Goal: Task Accomplishment & Management: Use online tool/utility

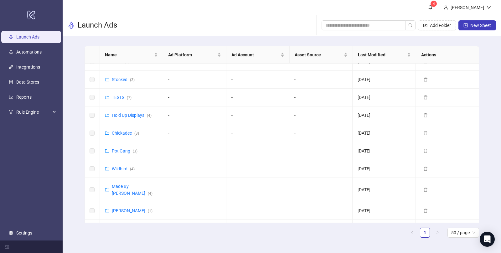
scroll to position [254, 0]
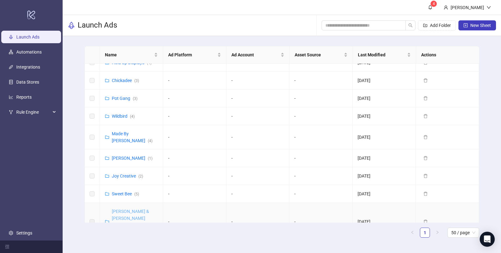
click at [128, 209] on link "[PERSON_NAME] & [PERSON_NAME] ([GEOGRAPHIC_DATA]) ( 7 )" at bounding box center [134, 222] width 45 height 26
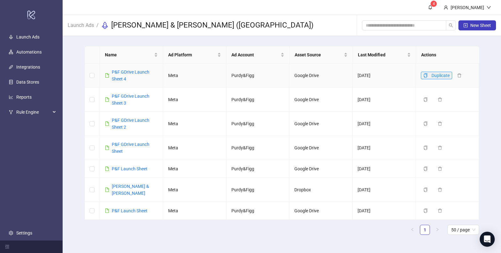
click at [425, 77] on span "button" at bounding box center [425, 75] width 4 height 5
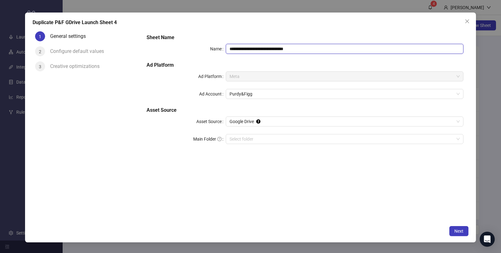
click at [311, 49] on input "**********" at bounding box center [345, 49] width 238 height 10
drag, startPoint x: 305, startPoint y: 48, endPoint x: 280, endPoint y: 46, distance: 24.8
click at [280, 46] on input "**********" at bounding box center [345, 49] width 238 height 10
click at [319, 50] on input "**********" at bounding box center [345, 49] width 238 height 10
drag, startPoint x: 375, startPoint y: 49, endPoint x: 286, endPoint y: 48, distance: 89.3
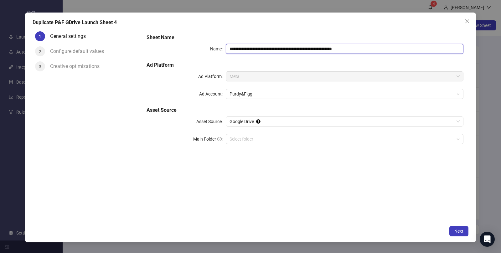
click at [286, 48] on input "**********" at bounding box center [345, 49] width 238 height 10
paste input "**********"
type input "**********"
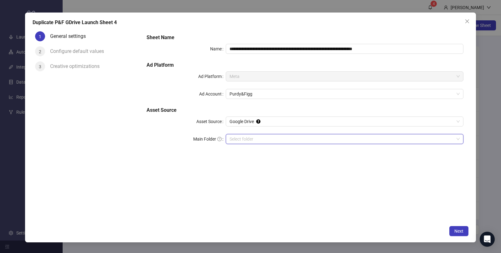
click at [242, 140] on input "Main Folder" at bounding box center [342, 138] width 225 height 9
click at [461, 230] on span "Next" at bounding box center [458, 231] width 9 height 5
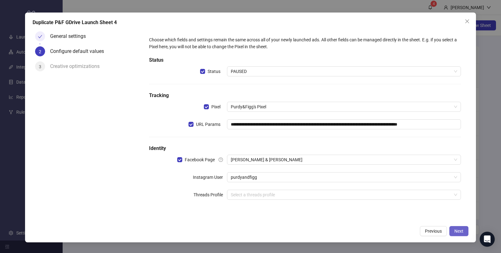
click at [463, 232] on span "Next" at bounding box center [458, 231] width 9 height 5
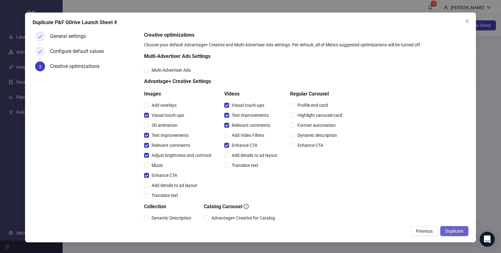
click at [457, 231] on span "Duplicate" at bounding box center [454, 231] width 18 height 5
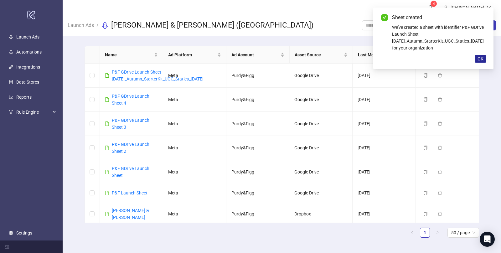
click at [479, 59] on span "OK" at bounding box center [481, 58] width 6 height 5
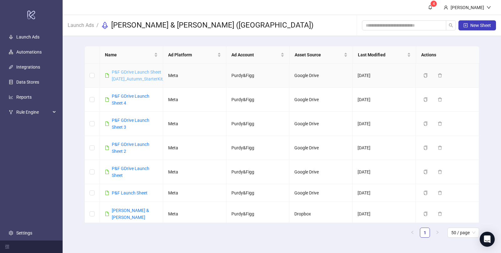
click at [145, 79] on link "P&F GDrive Launch Sheet [DATE]_Autumn_StarterKit_UGC_Statics_[DATE]" at bounding box center [158, 76] width 92 height 12
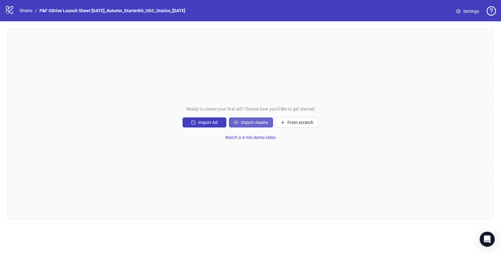
click at [255, 122] on span "Import Assets" at bounding box center [254, 122] width 27 height 5
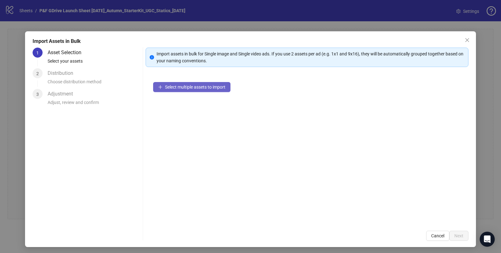
click at [185, 88] on span "Select multiple assets to import" at bounding box center [195, 87] width 60 height 5
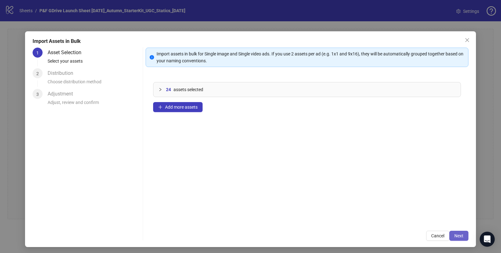
click at [464, 236] on button "Next" at bounding box center [458, 236] width 19 height 10
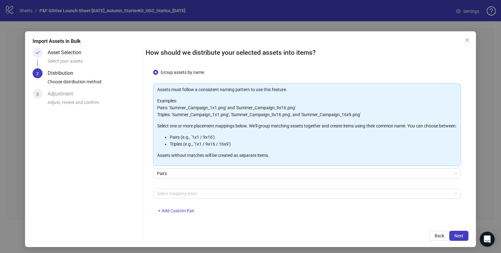
scroll to position [24, 0]
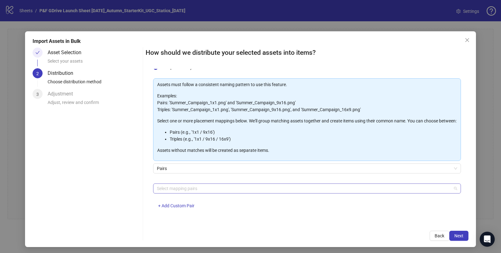
click at [172, 193] on div at bounding box center [303, 188] width 299 height 9
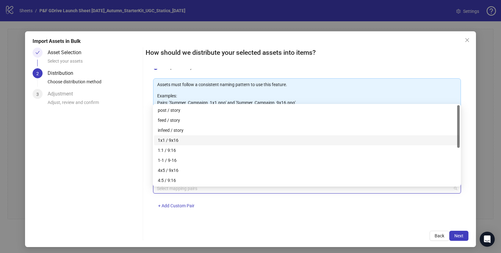
click at [184, 140] on div "1x1 / 9x16" at bounding box center [307, 140] width 298 height 7
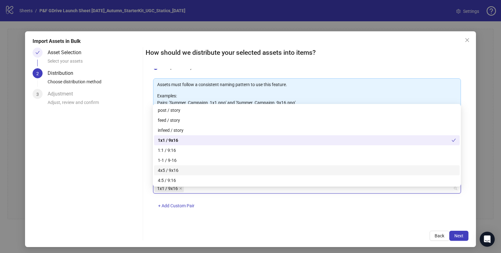
click at [179, 170] on div "4x5 / 9x16" at bounding box center [307, 170] width 298 height 7
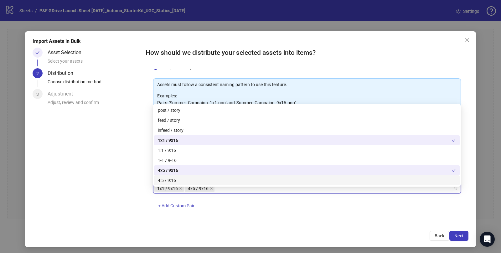
click at [336, 223] on div "How should we distribute your selected assets into items? One asset per item Gr…" at bounding box center [307, 144] width 323 height 193
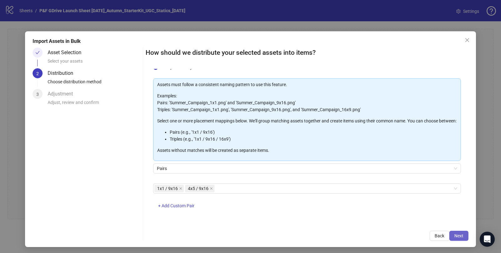
click at [458, 236] on span "Next" at bounding box center [458, 235] width 9 height 5
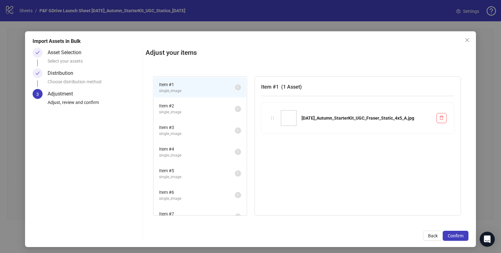
scroll to position [2, 0]
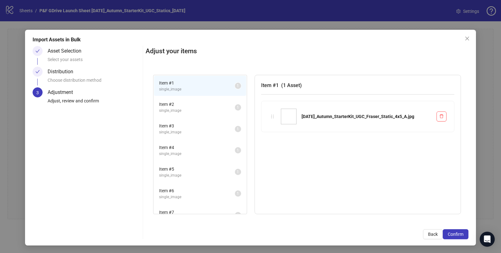
click at [180, 105] on span "Item # 2" at bounding box center [197, 104] width 76 height 7
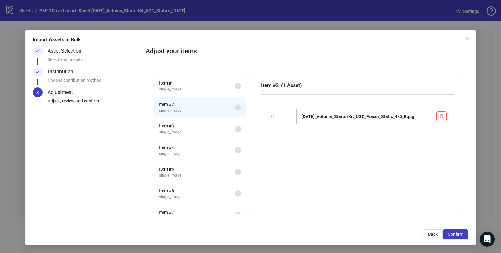
click at [188, 129] on span "single_image" at bounding box center [197, 132] width 76 height 6
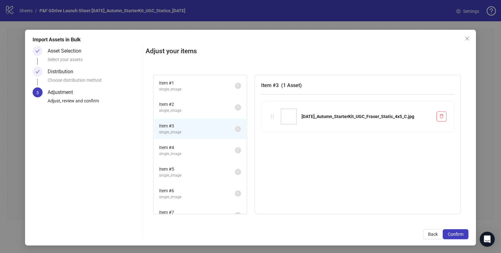
click at [194, 84] on span "Item # 1" at bounding box center [197, 83] width 76 height 7
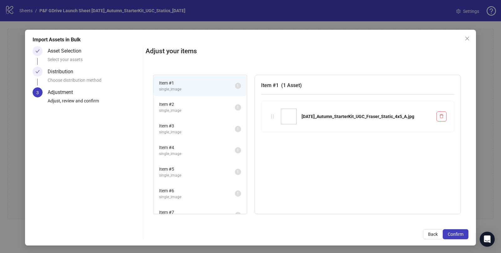
click at [197, 111] on span "single_image" at bounding box center [197, 111] width 76 height 6
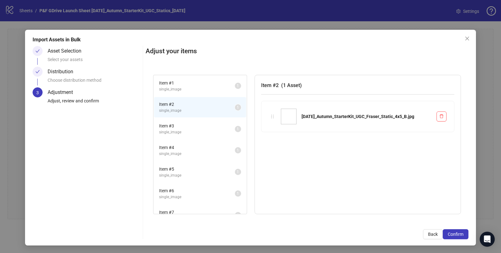
click at [194, 131] on span "single_image" at bounding box center [197, 132] width 76 height 6
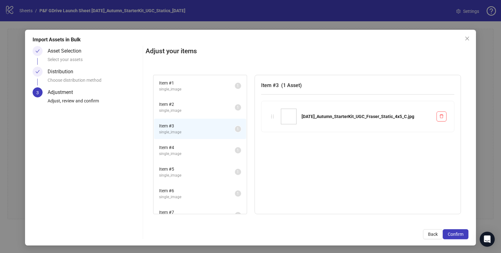
click at [193, 146] on span "Item # 4" at bounding box center [197, 147] width 76 height 7
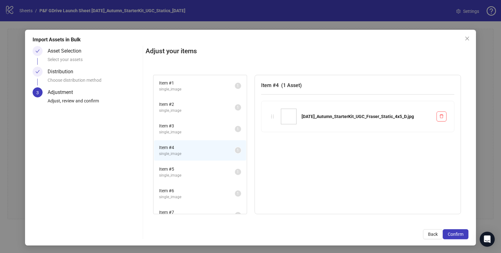
click at [194, 170] on span "Item # 5" at bounding box center [197, 169] width 76 height 7
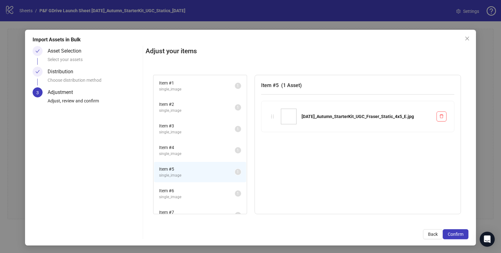
click at [189, 189] on span "Item # 6" at bounding box center [197, 190] width 76 height 7
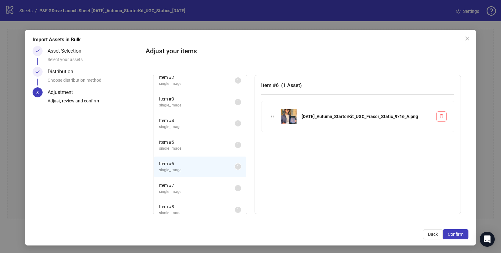
click at [190, 182] on span "Item # 7" at bounding box center [197, 185] width 76 height 7
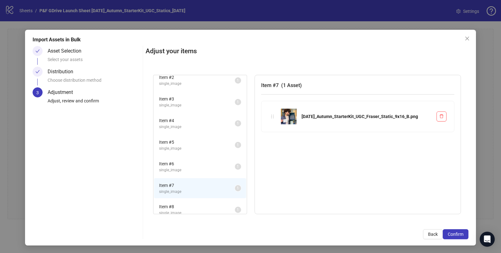
scroll to position [0, 0]
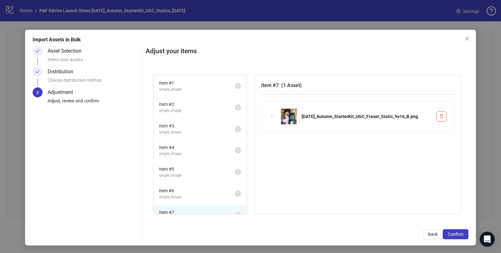
click at [185, 87] on span "single_image" at bounding box center [197, 89] width 76 height 6
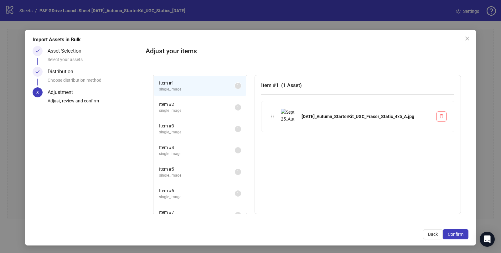
click at [188, 104] on span "Item # 2" at bounding box center [197, 104] width 76 height 7
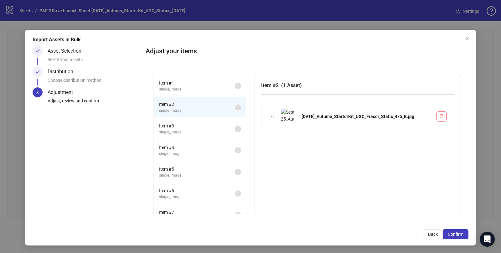
click at [187, 123] on span "Item # 3" at bounding box center [197, 125] width 76 height 7
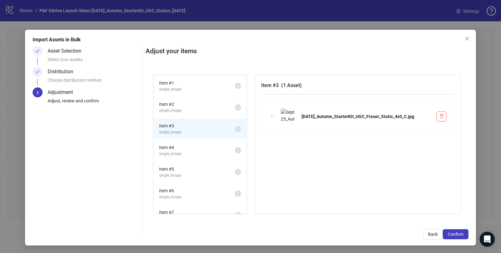
click at [184, 144] on span "Item # 4" at bounding box center [197, 147] width 76 height 7
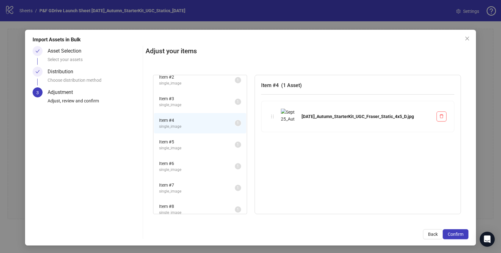
scroll to position [28, 0]
click at [184, 143] on span "Item # 5" at bounding box center [197, 141] width 76 height 7
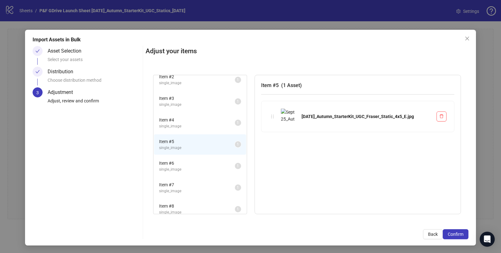
click at [187, 160] on span "Item # 6" at bounding box center [197, 163] width 76 height 7
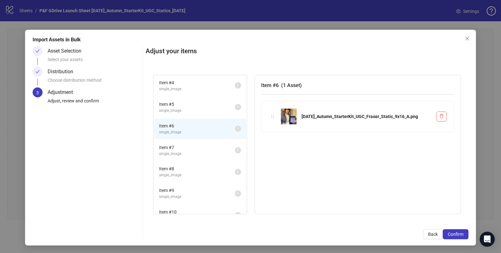
scroll to position [70, 0]
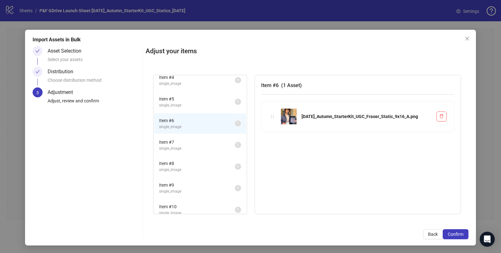
click at [185, 143] on span "Item # 7" at bounding box center [197, 142] width 76 height 7
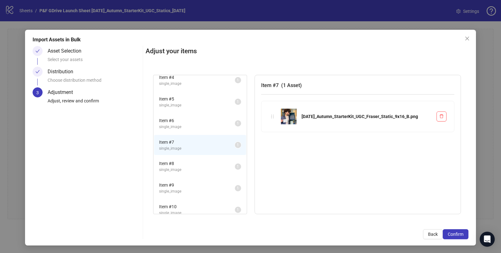
click at [184, 163] on span "Item # 8" at bounding box center [197, 163] width 76 height 7
click at [182, 202] on span "Item # 24" at bounding box center [197, 205] width 76 height 7
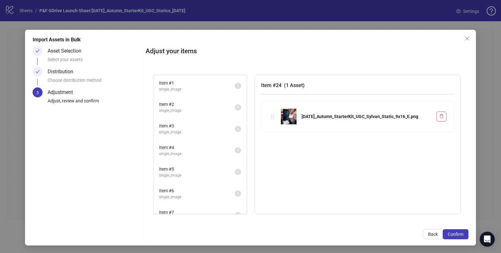
scroll to position [0, 0]
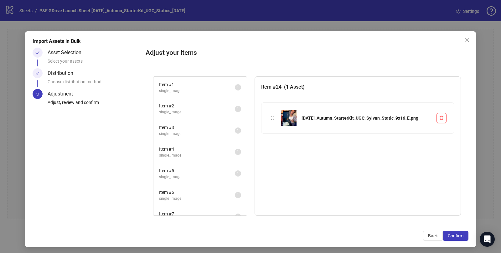
click at [182, 105] on span "Item # 2" at bounding box center [197, 105] width 76 height 7
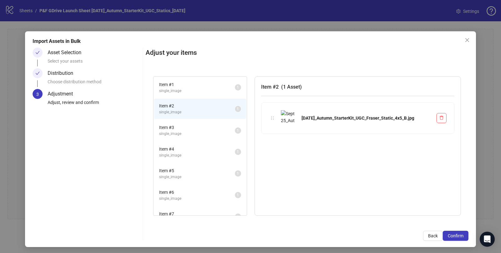
click at [187, 83] on span "Item # 1" at bounding box center [197, 84] width 76 height 7
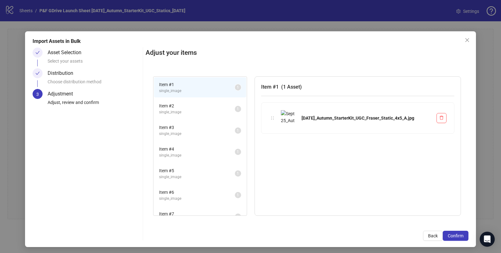
click at [191, 112] on span "single_image" at bounding box center [197, 112] width 76 height 6
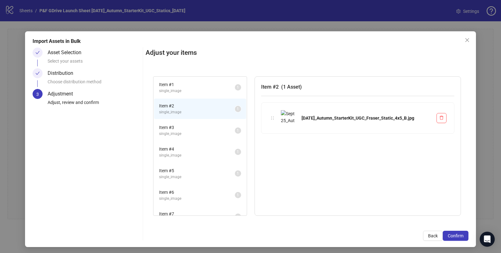
click at [192, 133] on span "single_image" at bounding box center [197, 134] width 76 height 6
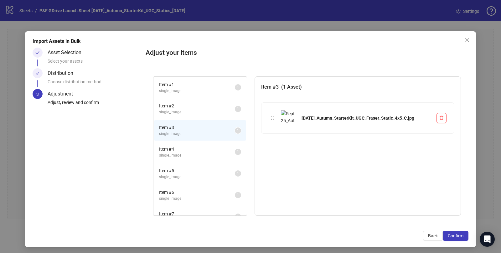
click at [192, 153] on span "single_image" at bounding box center [197, 156] width 76 height 6
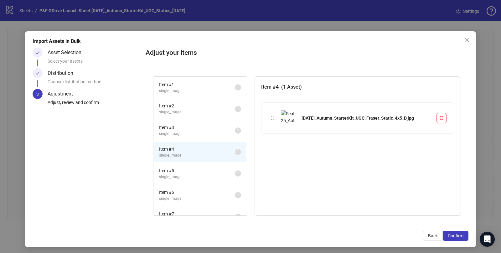
click at [199, 84] on span "Item # 1" at bounding box center [197, 84] width 76 height 7
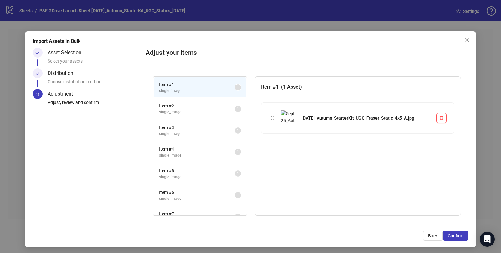
click at [197, 107] on span "Item # 2" at bounding box center [197, 105] width 76 height 7
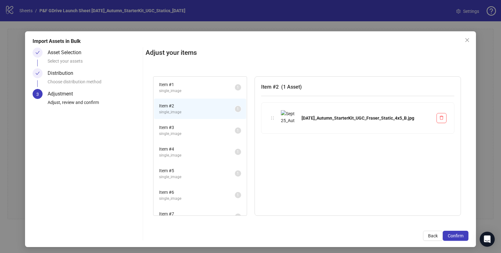
click at [195, 126] on span "Item # 3" at bounding box center [197, 127] width 76 height 7
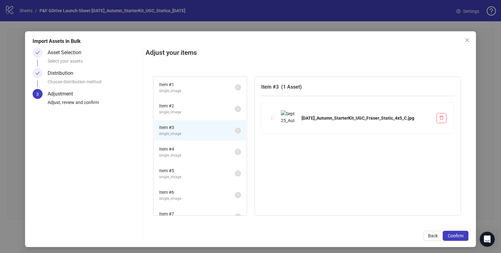
click at [194, 150] on span "Item # 4" at bounding box center [197, 149] width 76 height 7
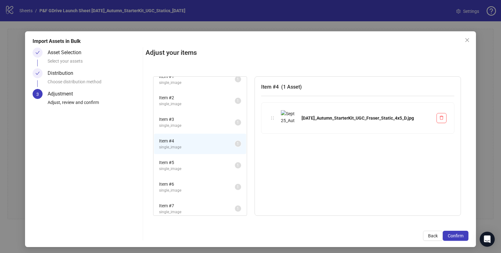
scroll to position [10, 0]
click at [189, 160] on span "Item # 5" at bounding box center [197, 160] width 76 height 7
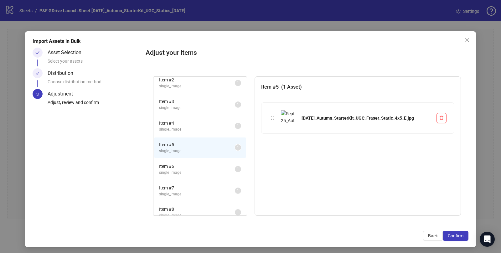
scroll to position [29, 0]
click at [189, 160] on span "Item # 6" at bounding box center [197, 162] width 76 height 7
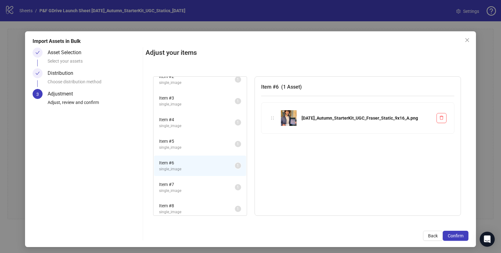
click at [185, 145] on span "single_image" at bounding box center [197, 148] width 76 height 6
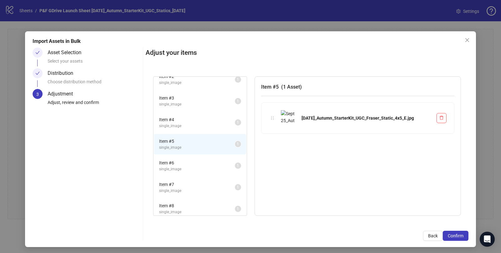
click at [191, 162] on span "Item # 6" at bounding box center [197, 162] width 76 height 7
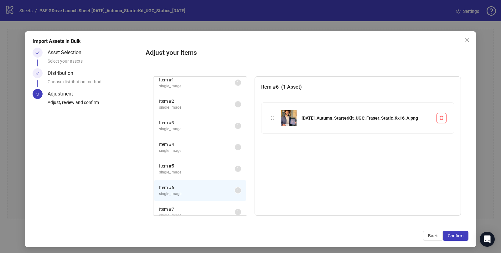
scroll to position [0, 0]
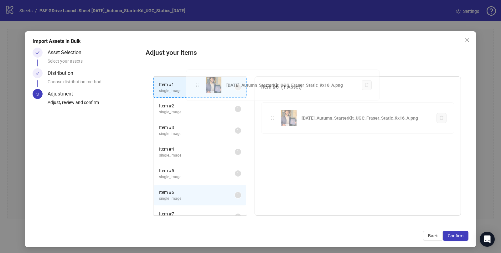
drag, startPoint x: 273, startPoint y: 117, endPoint x: 198, endPoint y: 85, distance: 81.6
click at [198, 85] on div "Item # 1 single_image 1 Item # 2 single_image 1 Item # 3 single_image 1 Item # …" at bounding box center [307, 146] width 323 height 155
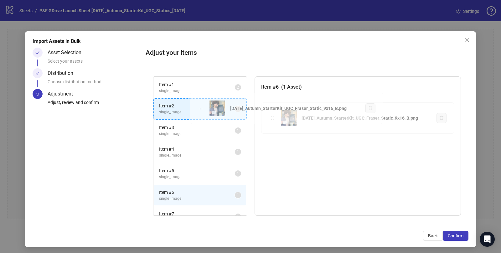
drag, startPoint x: 272, startPoint y: 117, endPoint x: 201, endPoint y: 107, distance: 72.0
click at [201, 107] on div "Item # 1 single_image 2 Item # 2 single_image 1 Item # 3 single_image 1 Item # …" at bounding box center [307, 146] width 323 height 155
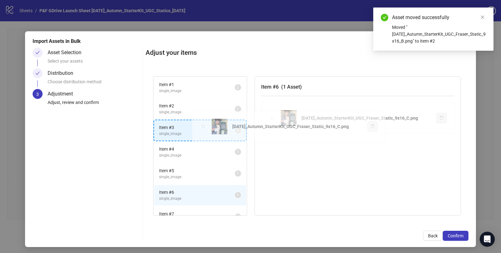
drag, startPoint x: 273, startPoint y: 119, endPoint x: 202, endPoint y: 129, distance: 71.2
click at [202, 129] on div "Item # 1 single_image 2 Item # 2 single_image 2 Item # 3 single_image 1 Item # …" at bounding box center [307, 146] width 323 height 155
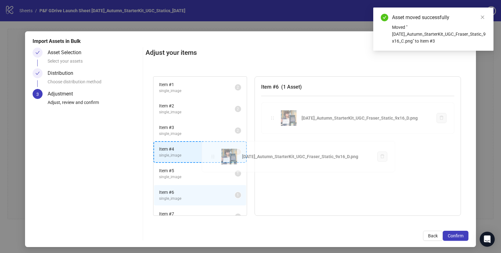
drag, startPoint x: 273, startPoint y: 118, endPoint x: 214, endPoint y: 157, distance: 70.8
click at [214, 157] on div "Item # 1 single_image 2 Item # 2 single_image 2 Item # 3 single_image 2 Item # …" at bounding box center [307, 146] width 323 height 155
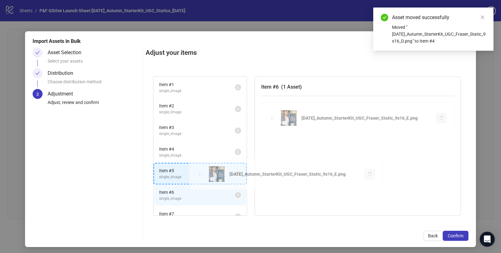
drag, startPoint x: 273, startPoint y: 121, endPoint x: 201, endPoint y: 177, distance: 91.0
click at [201, 177] on div "Item # 1 single_image 2 Item # 2 single_image 2 Item # 3 single_image 2 Item # …" at bounding box center [307, 146] width 323 height 155
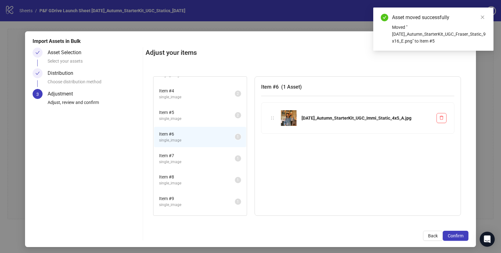
scroll to position [62, 0]
click at [200, 156] on span "single_image" at bounding box center [197, 159] width 76 height 6
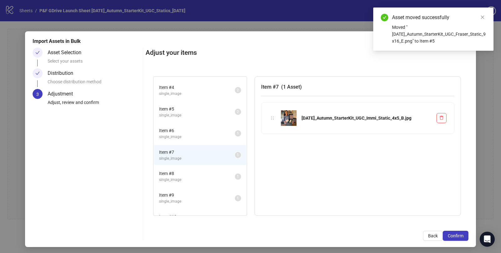
click at [189, 177] on span "single_image" at bounding box center [197, 180] width 76 height 6
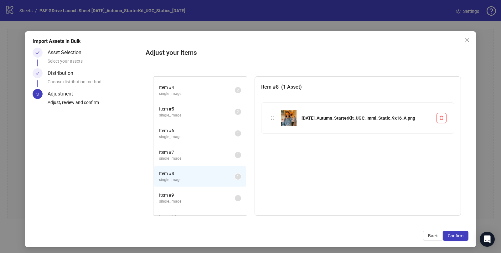
click at [194, 194] on span "Item # 9" at bounding box center [197, 195] width 76 height 7
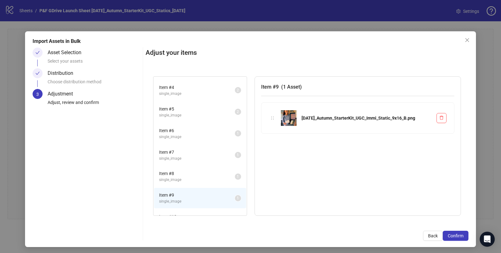
click at [186, 177] on span "single_image" at bounding box center [197, 180] width 76 height 6
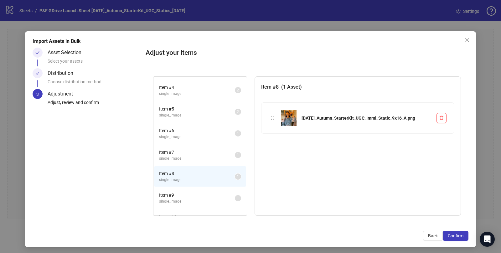
click at [185, 135] on span "single_image" at bounding box center [197, 137] width 76 height 6
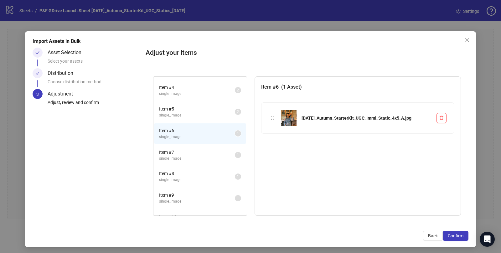
click at [180, 177] on span "single_image" at bounding box center [197, 180] width 76 height 6
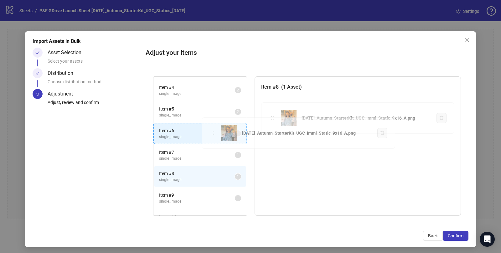
drag, startPoint x: 273, startPoint y: 117, endPoint x: 214, endPoint y: 132, distance: 61.1
click at [214, 132] on div "Item # 1 single_image 2 Item # 2 single_image 2 Item # 3 single_image 2 Item # …" at bounding box center [307, 146] width 323 height 155
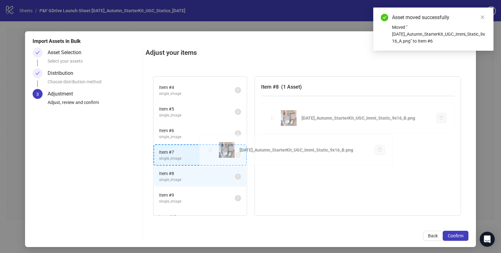
drag, startPoint x: 274, startPoint y: 118, endPoint x: 210, endPoint y: 152, distance: 72.0
click at [210, 152] on div "Item # 1 single_image 2 Item # 2 single_image 2 Item # 3 single_image 2 Item # …" at bounding box center [307, 146] width 323 height 155
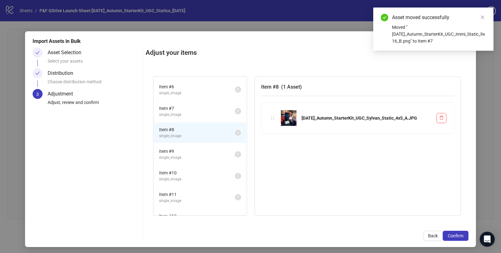
scroll to position [107, 0]
click at [185, 153] on span "single_image" at bounding box center [197, 156] width 76 height 6
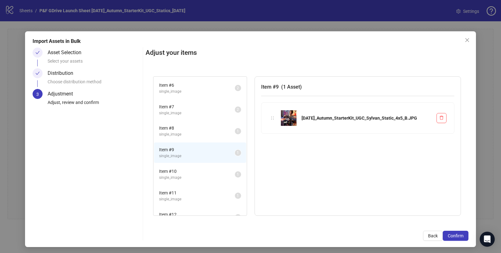
click at [192, 175] on span "single_image" at bounding box center [197, 178] width 76 height 6
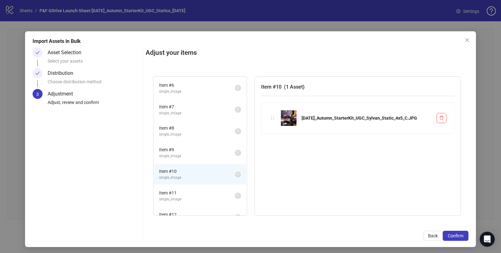
click at [191, 125] on span "Item # 8" at bounding box center [197, 128] width 76 height 7
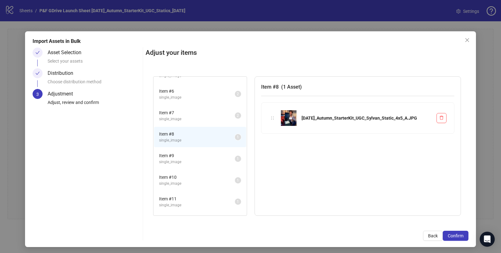
scroll to position [98, 0]
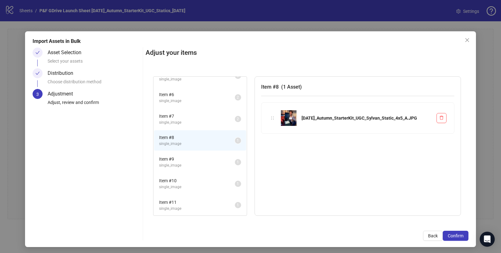
click at [187, 117] on span "Item # 7" at bounding box center [197, 116] width 76 height 7
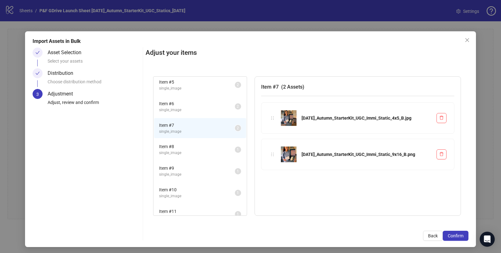
scroll to position [86, 0]
click at [182, 110] on span "single_image" at bounding box center [197, 113] width 76 height 6
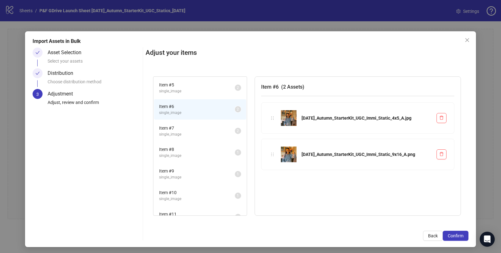
scroll to position [0, 0]
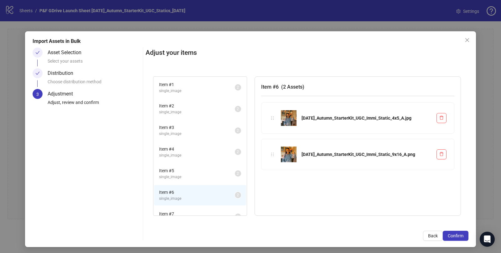
click at [189, 84] on span "Item # 1" at bounding box center [197, 84] width 76 height 7
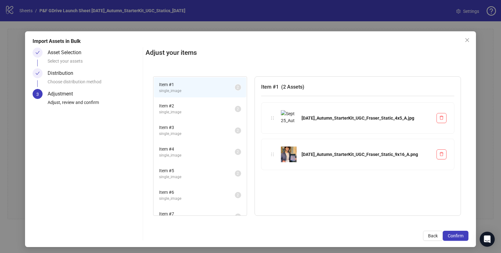
click at [189, 106] on span "Item # 2" at bounding box center [197, 105] width 76 height 7
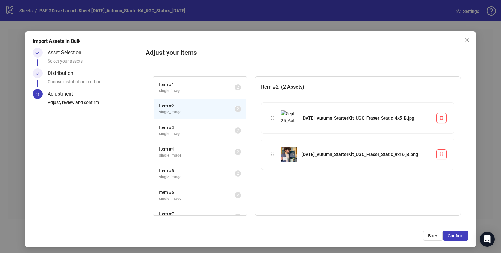
click at [188, 126] on span "Item # 3" at bounding box center [197, 127] width 76 height 7
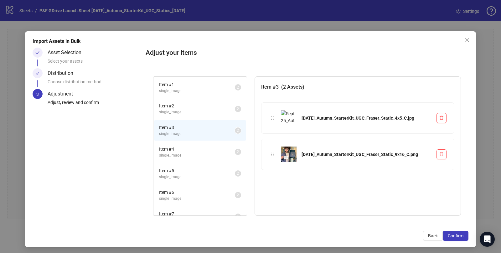
click at [185, 147] on span "Item # 4" at bounding box center [197, 149] width 76 height 7
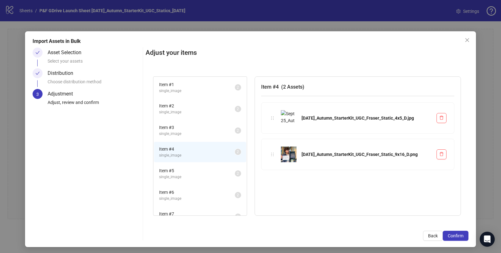
click at [184, 167] on span "Item # 5" at bounding box center [197, 170] width 76 height 7
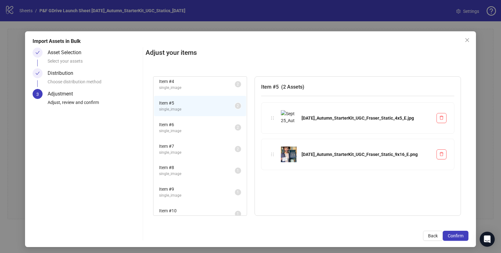
scroll to position [68, 0]
click at [178, 122] on span "Item # 6" at bounding box center [197, 124] width 76 height 7
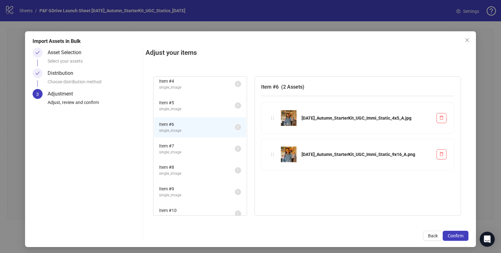
click at [182, 146] on span "Item # 7" at bounding box center [197, 145] width 76 height 7
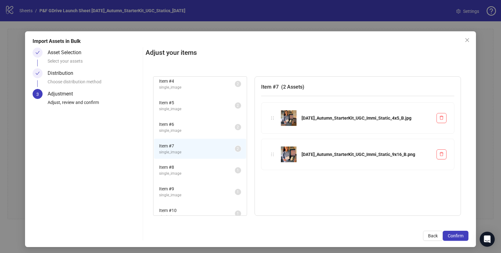
click at [187, 165] on span "Item # 8" at bounding box center [197, 167] width 76 height 7
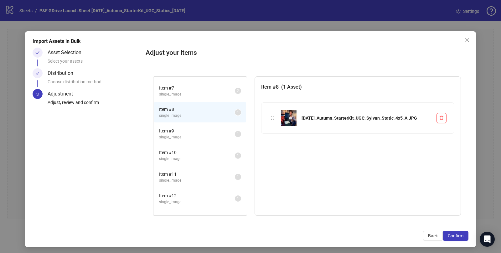
scroll to position [131, 0]
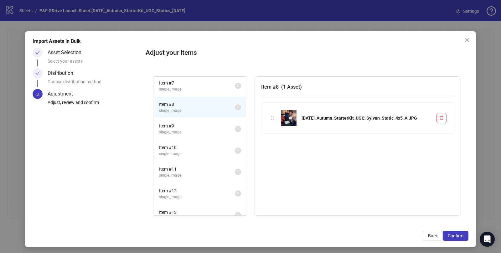
click at [187, 130] on span "single_image" at bounding box center [197, 132] width 76 height 6
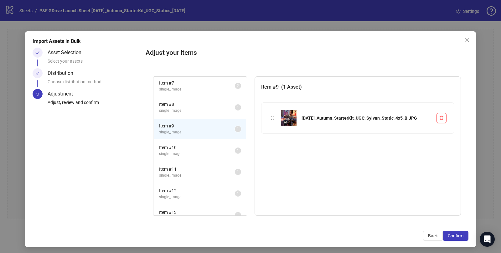
click at [188, 108] on span "single_image" at bounding box center [197, 111] width 76 height 6
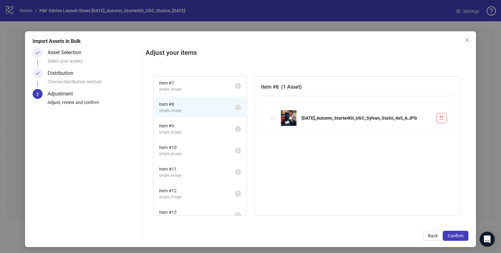
click at [185, 124] on span "Item # 9" at bounding box center [197, 125] width 76 height 7
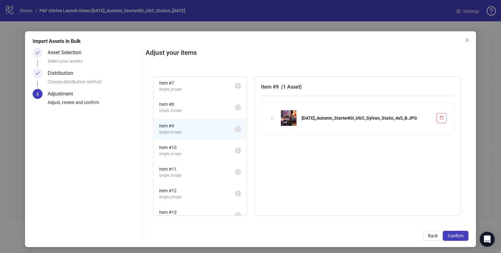
click at [180, 147] on span "Item # 10" at bounding box center [197, 147] width 76 height 7
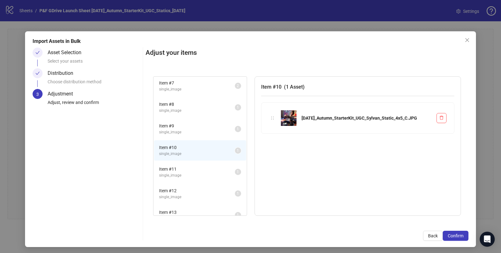
click at [186, 166] on span "Item # 11" at bounding box center [197, 169] width 76 height 7
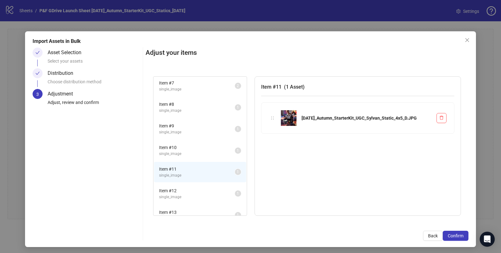
click at [187, 188] on span "Item # 12" at bounding box center [197, 190] width 76 height 7
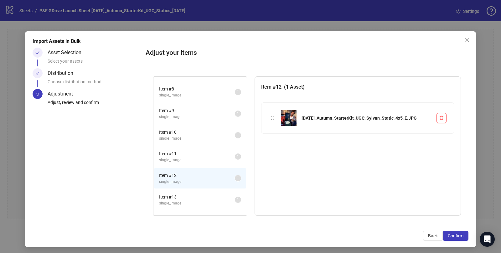
scroll to position [151, 0]
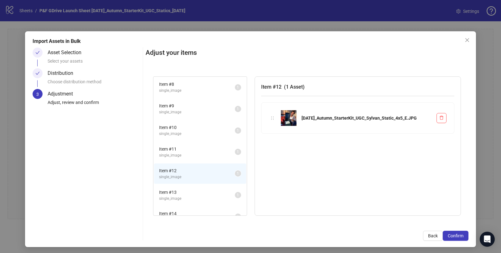
click at [188, 190] on span "Item # 13" at bounding box center [197, 192] width 76 height 7
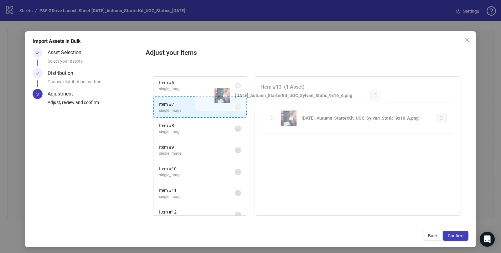
scroll to position [97, 0]
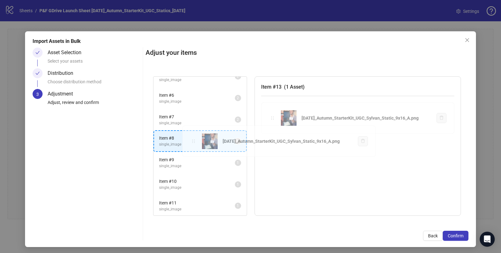
drag, startPoint x: 273, startPoint y: 117, endPoint x: 194, endPoint y: 142, distance: 82.4
click at [194, 142] on div "Item # 1 single_image 2 Item # 2 single_image 2 Item # 3 single_image 2 Item # …" at bounding box center [307, 146] width 323 height 155
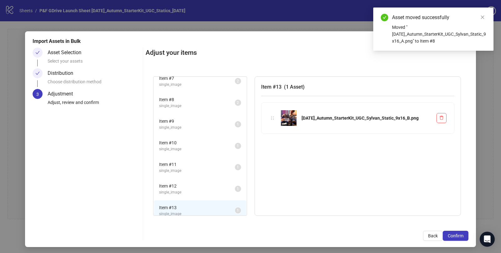
scroll to position [137, 0]
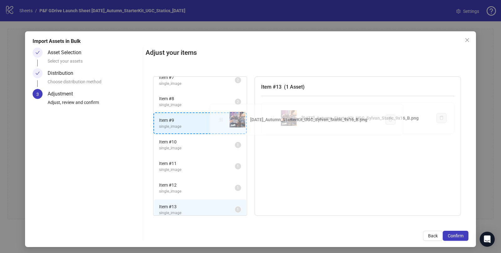
drag, startPoint x: 272, startPoint y: 118, endPoint x: 218, endPoint y: 122, distance: 54.6
click at [218, 122] on div "Item # 1 single_image 2 Item # 2 single_image 2 Item # 3 single_image 2 Item # …" at bounding box center [307, 146] width 323 height 155
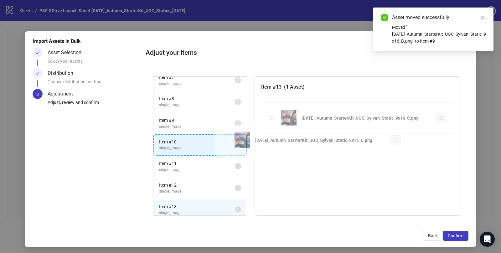
drag, startPoint x: 274, startPoint y: 118, endPoint x: 228, endPoint y: 141, distance: 51.3
click at [228, 141] on div "Item # 1 single_image 2 Item # 2 single_image 2 Item # 3 single_image 2 Item # …" at bounding box center [307, 146] width 323 height 155
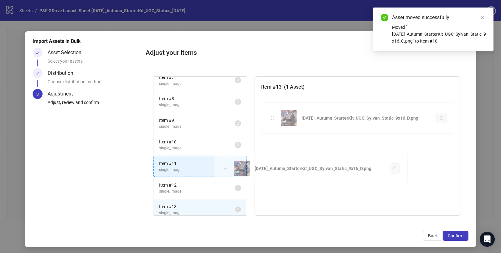
drag, startPoint x: 272, startPoint y: 118, endPoint x: 225, endPoint y: 169, distance: 69.6
click at [225, 169] on div "Item # 1 single_image 2 Item # 2 single_image 2 Item # 3 single_image 2 Item # …" at bounding box center [307, 146] width 323 height 155
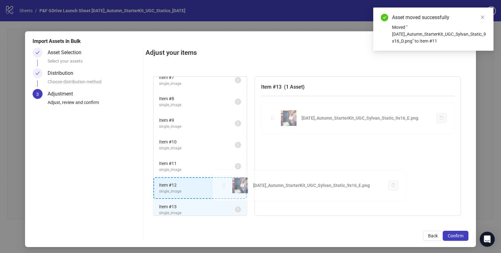
drag, startPoint x: 273, startPoint y: 117, endPoint x: 223, endPoint y: 186, distance: 84.3
click at [223, 186] on div "Item # 1 single_image 2 Item # 2 single_image 2 Item # 3 single_image 2 Item # …" at bounding box center [307, 146] width 323 height 155
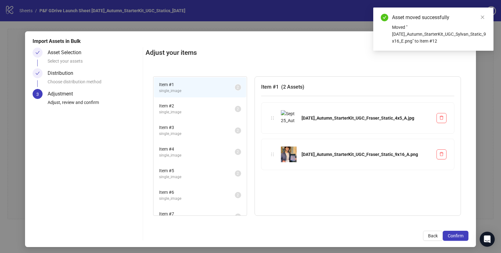
scroll to position [117, 0]
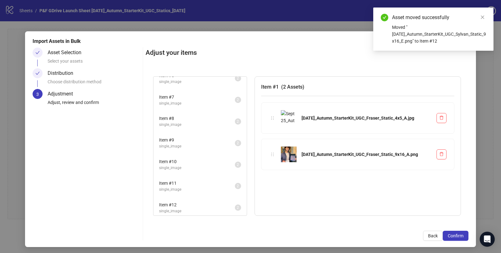
click at [197, 117] on span "Item # 8" at bounding box center [197, 118] width 76 height 7
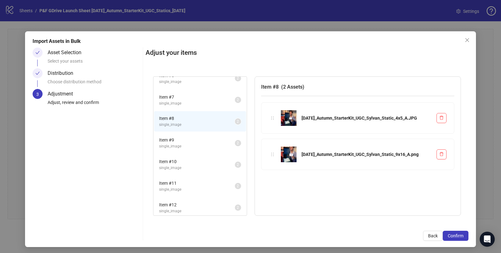
click at [195, 143] on span "single_image" at bounding box center [197, 146] width 76 height 6
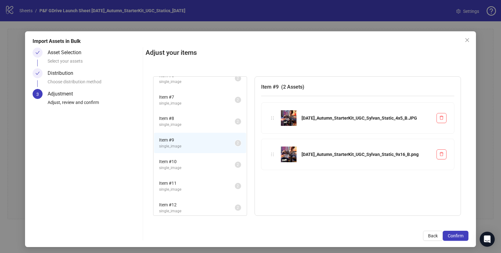
click at [197, 159] on span "Item # 10" at bounding box center [197, 161] width 76 height 7
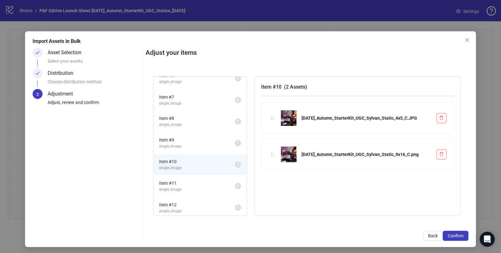
click at [194, 181] on span "Item # 11" at bounding box center [197, 183] width 76 height 7
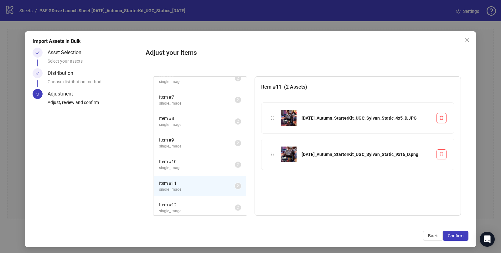
click at [194, 203] on span "Item # 12" at bounding box center [197, 204] width 76 height 7
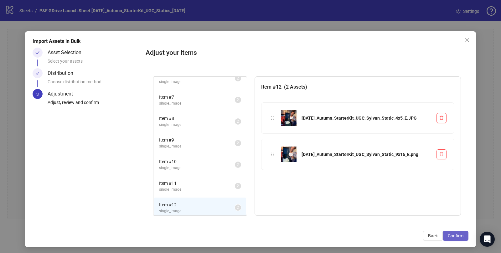
click at [452, 235] on span "Confirm" at bounding box center [456, 235] width 16 height 5
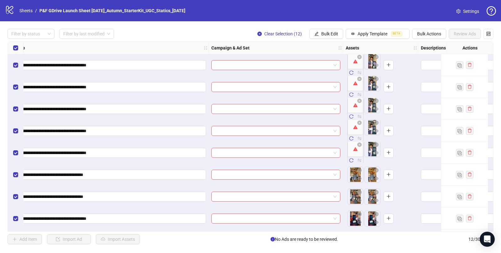
scroll to position [0, 158]
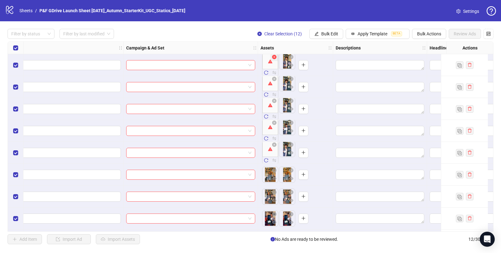
click at [274, 58] on icon "close-circle" at bounding box center [274, 57] width 4 height 4
click at [286, 65] on icon "plus" at bounding box center [286, 65] width 4 height 4
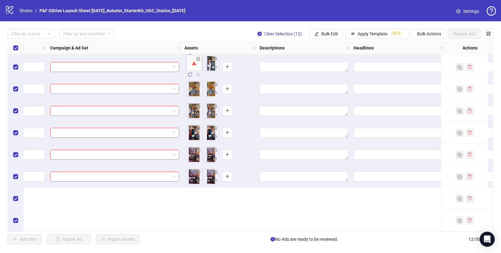
scroll to position [0, 234]
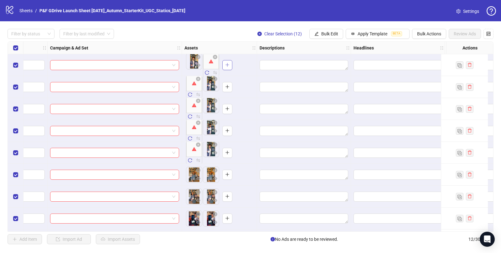
click at [227, 66] on icon "plus" at bounding box center [227, 64] width 0 height 3
click at [215, 57] on icon "close-circle" at bounding box center [215, 57] width 4 height 4
click at [198, 79] on icon "close-circle" at bounding box center [198, 79] width 4 height 4
click at [198, 100] on icon "close-circle" at bounding box center [198, 101] width 4 height 4
click at [198, 122] on icon "close-circle" at bounding box center [198, 123] width 4 height 4
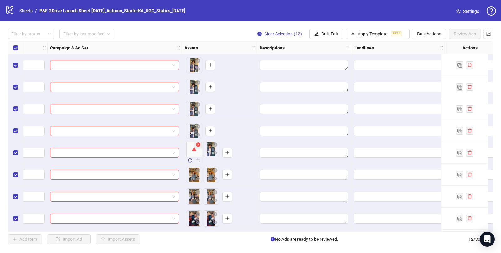
click at [198, 144] on icon "close-circle" at bounding box center [198, 144] width 4 height 4
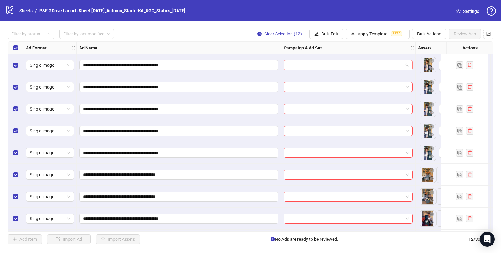
click at [330, 65] on input "search" at bounding box center [345, 64] width 116 height 9
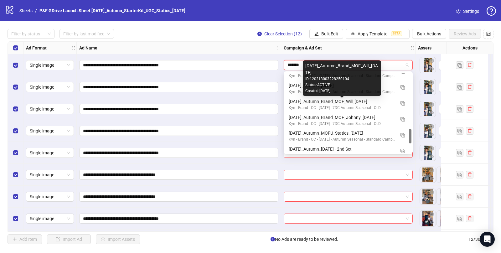
scroll to position [312, 0]
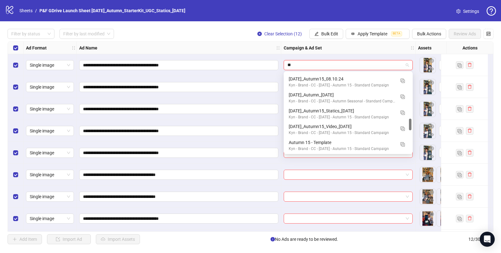
type input "*"
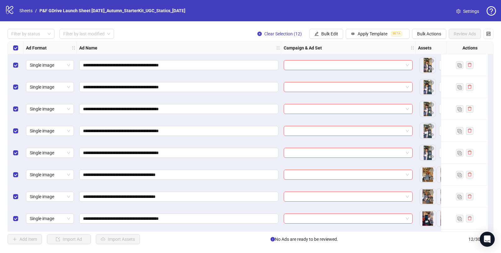
click at [238, 52] on div "Ad Name" at bounding box center [179, 48] width 204 height 13
click at [305, 65] on input "search" at bounding box center [345, 64] width 116 height 9
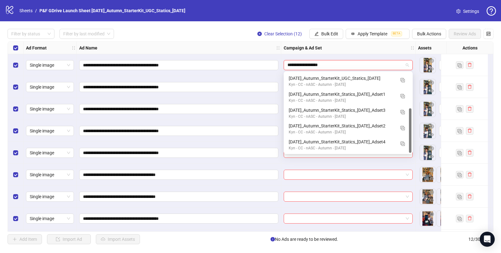
scroll to position [0, 0]
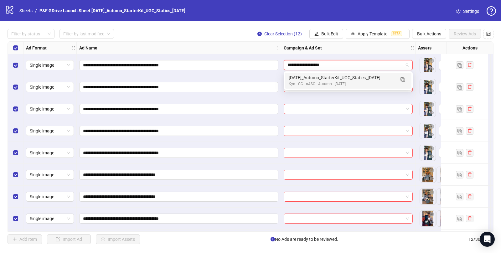
type input "**********"
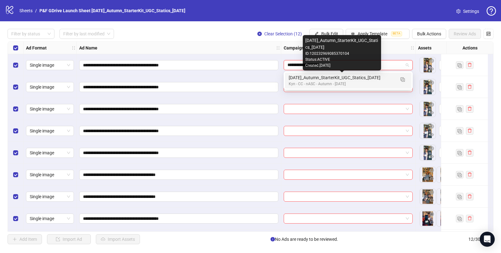
click at [328, 79] on div "[DATE]_Autumn_StarterKit_UGC_Statics_[DATE]" at bounding box center [342, 77] width 106 height 7
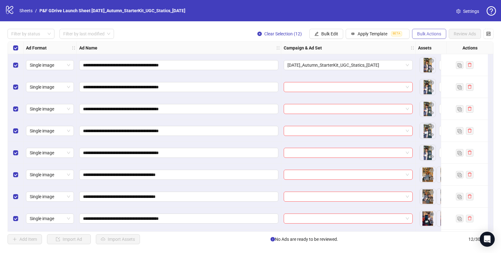
click at [428, 34] on span "Bulk Actions" at bounding box center [429, 33] width 24 height 5
click at [329, 38] on button "Bulk Edit" at bounding box center [326, 34] width 34 height 10
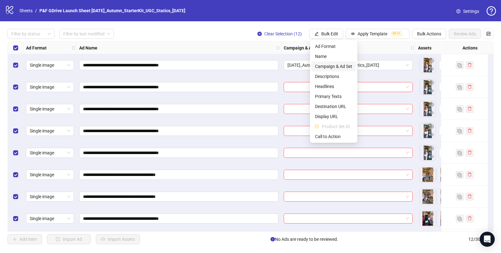
click at [331, 64] on span "Campaign & Ad Set" at bounding box center [333, 66] width 37 height 7
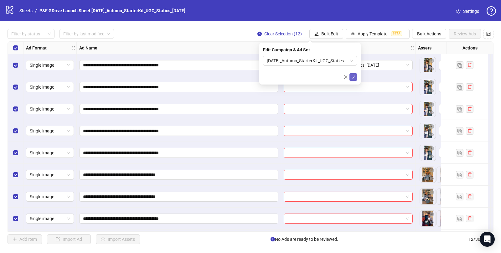
click at [354, 78] on icon "check" at bounding box center [353, 77] width 4 height 4
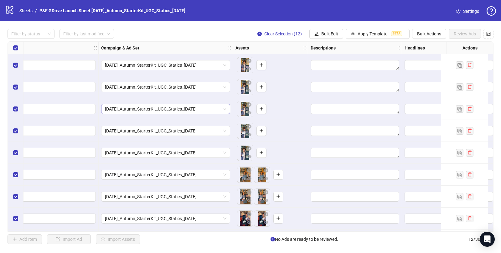
scroll to position [0, 192]
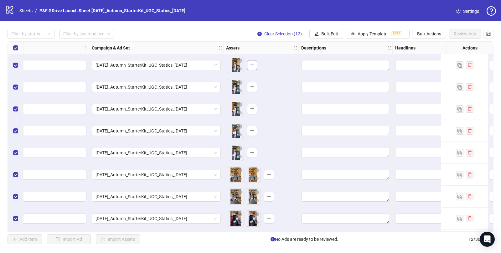
click at [252, 64] on icon "plus" at bounding box center [252, 64] width 0 height 3
click at [252, 66] on icon "plus" at bounding box center [252, 65] width 4 height 4
click at [254, 65] on button "button" at bounding box center [252, 65] width 10 height 10
drag, startPoint x: 250, startPoint y: 71, endPoint x: 232, endPoint y: 71, distance: 18.2
click at [232, 71] on body "**********" at bounding box center [250, 126] width 501 height 253
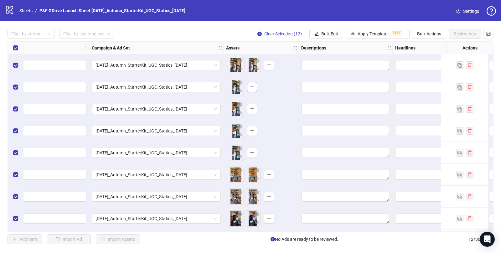
click at [252, 87] on icon "plus" at bounding box center [252, 86] width 0 height 3
drag, startPoint x: 251, startPoint y: 88, endPoint x: 234, endPoint y: 89, distance: 17.2
click at [234, 89] on body "**********" at bounding box center [250, 126] width 501 height 253
click at [252, 109] on icon "plus" at bounding box center [252, 108] width 4 height 4
drag, startPoint x: 251, startPoint y: 111, endPoint x: 235, endPoint y: 111, distance: 16.6
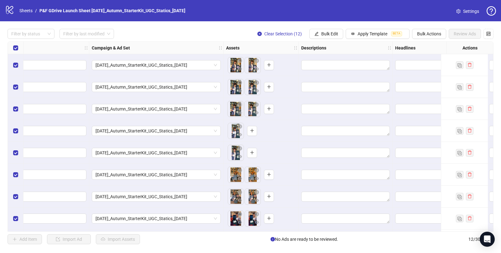
click at [235, 111] on body "**********" at bounding box center [250, 126] width 501 height 253
click at [250, 132] on icon "plus" at bounding box center [252, 130] width 4 height 4
click at [250, 131] on icon "plus" at bounding box center [252, 130] width 4 height 4
drag, startPoint x: 234, startPoint y: 133, endPoint x: 256, endPoint y: 133, distance: 22.2
click at [252, 151] on icon "plus" at bounding box center [252, 152] width 0 height 3
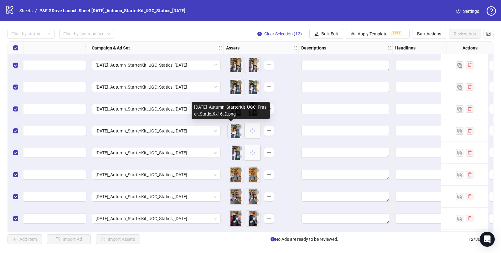
drag, startPoint x: 252, startPoint y: 133, endPoint x: 227, endPoint y: 133, distance: 24.7
click at [227, 133] on body "**********" at bounding box center [250, 126] width 501 height 253
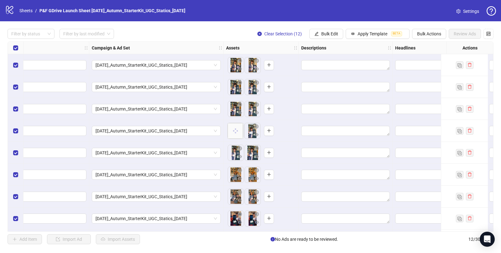
drag, startPoint x: 251, startPoint y: 134, endPoint x: 236, endPoint y: 134, distance: 15.0
click at [236, 134] on body "**********" at bounding box center [250, 126] width 501 height 253
drag, startPoint x: 251, startPoint y: 154, endPoint x: 238, endPoint y: 154, distance: 13.2
click at [238, 154] on body "**********" at bounding box center [250, 126] width 501 height 253
click at [239, 122] on icon "close-circle" at bounding box center [240, 123] width 4 height 4
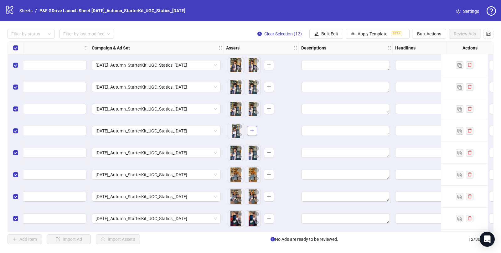
click at [251, 132] on icon "plus" at bounding box center [252, 130] width 4 height 4
drag, startPoint x: 252, startPoint y: 134, endPoint x: 240, endPoint y: 134, distance: 12.2
click at [240, 134] on body "**********" at bounding box center [250, 126] width 501 height 253
click at [327, 35] on span "Bulk Edit" at bounding box center [329, 33] width 17 height 5
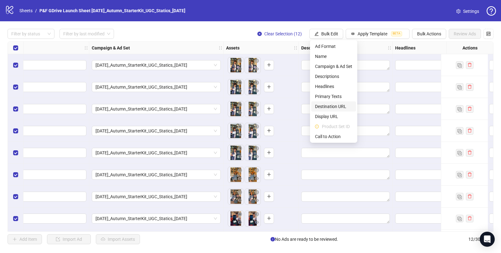
click at [324, 108] on span "Destination URL" at bounding box center [333, 106] width 37 height 7
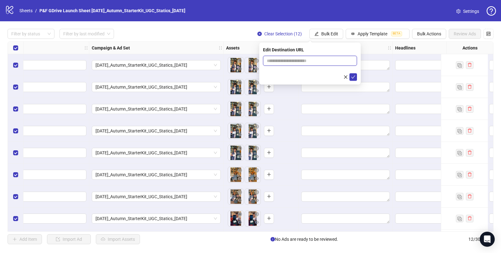
click at [295, 60] on input "text" at bounding box center [307, 60] width 81 height 7
paste input "**********"
type input "**********"
click at [354, 77] on icon "check" at bounding box center [353, 77] width 4 height 4
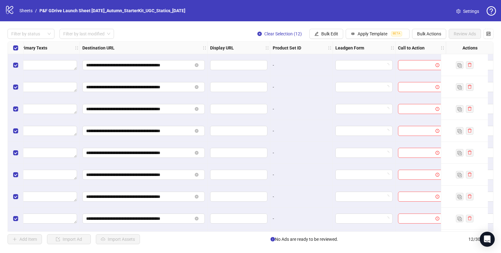
scroll to position [0, 670]
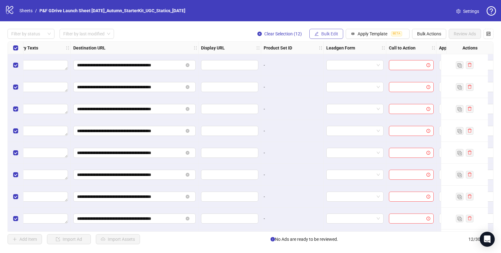
click at [321, 36] on button "Bulk Edit" at bounding box center [326, 34] width 34 height 10
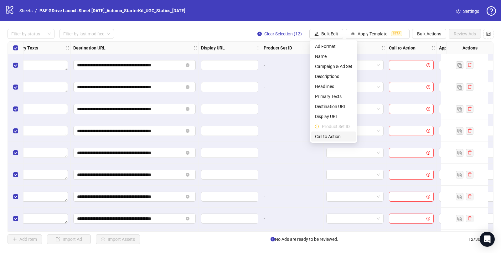
click at [330, 136] on span "Call to Action" at bounding box center [333, 136] width 37 height 7
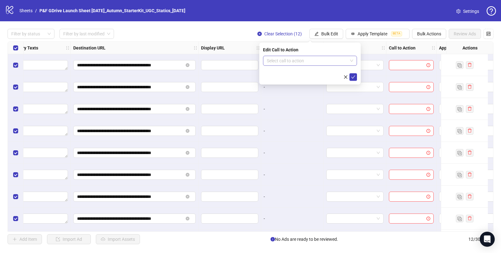
click at [303, 59] on input "search" at bounding box center [307, 60] width 81 height 9
type input "****"
click at [298, 72] on div "Shop now" at bounding box center [310, 73] width 84 height 7
click at [354, 77] on icon "check" at bounding box center [353, 77] width 4 height 4
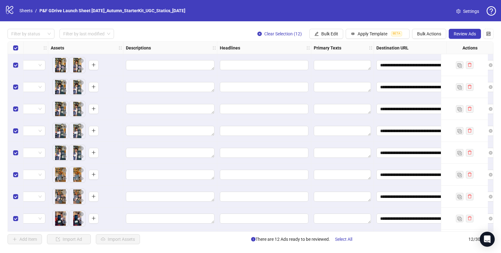
scroll to position [0, 377]
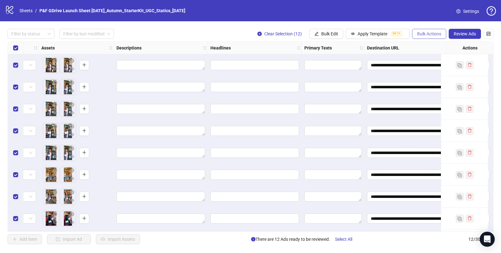
click at [421, 35] on span "Bulk Actions" at bounding box center [429, 33] width 24 height 5
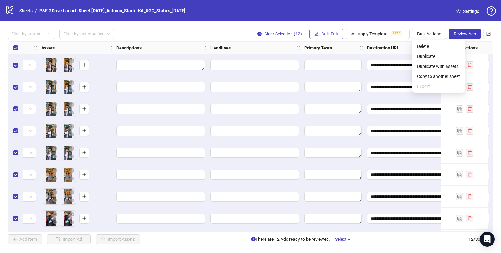
click at [318, 32] on icon "edit" at bounding box center [317, 34] width 4 height 4
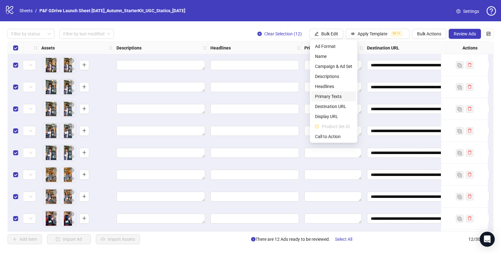
click at [321, 96] on span "Primary Texts" at bounding box center [333, 96] width 37 height 7
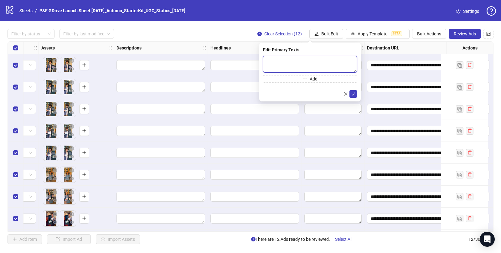
click at [283, 58] on textarea at bounding box center [310, 64] width 94 height 17
paste textarea "**********"
click at [268, 59] on textarea "**********" at bounding box center [310, 64] width 94 height 17
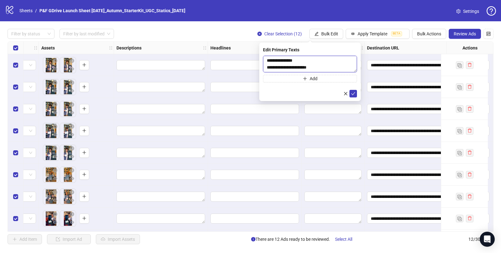
click at [319, 68] on textarea "**********" at bounding box center [310, 64] width 94 height 17
type textarea "**********"
click at [353, 93] on icon "check" at bounding box center [353, 93] width 4 height 4
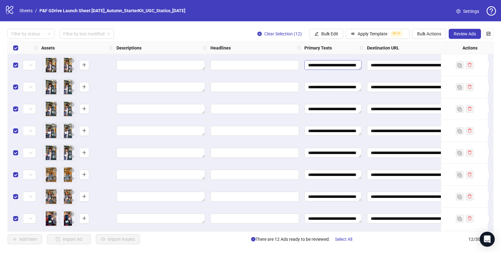
click at [360, 69] on textarea "**********" at bounding box center [332, 65] width 57 height 10
click at [271, 50] on div "Headlines" at bounding box center [255, 48] width 94 height 13
drag, startPoint x: 360, startPoint y: 68, endPoint x: 361, endPoint y: 61, distance: 6.6
click at [361, 61] on textarea "**********" at bounding box center [332, 65] width 57 height 10
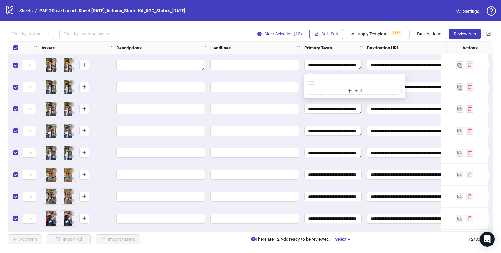
click at [339, 33] on button "Bulk Edit" at bounding box center [326, 34] width 34 height 10
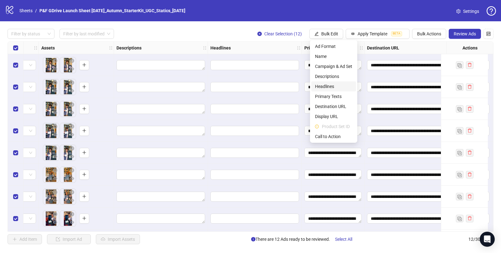
click at [329, 85] on span "Headlines" at bounding box center [333, 86] width 37 height 7
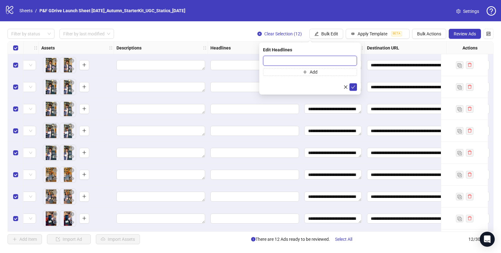
click at [282, 60] on input "text" at bounding box center [310, 61] width 94 height 10
paste input "**********"
type input "**********"
click at [354, 85] on icon "check" at bounding box center [353, 87] width 4 height 4
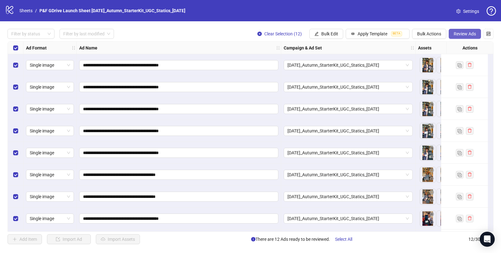
click at [462, 32] on span "Review Ads" at bounding box center [465, 33] width 22 height 5
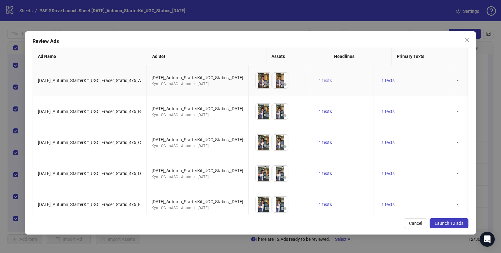
click at [332, 79] on span "1 texts" at bounding box center [325, 80] width 13 height 5
click at [336, 104] on td "1 texts" at bounding box center [342, 111] width 63 height 31
click at [395, 79] on span "1 texts" at bounding box center [387, 80] width 13 height 5
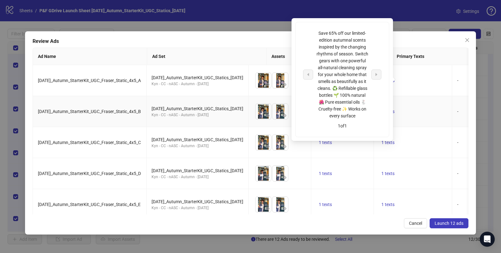
click at [452, 98] on td "1 texts" at bounding box center [413, 111] width 78 height 31
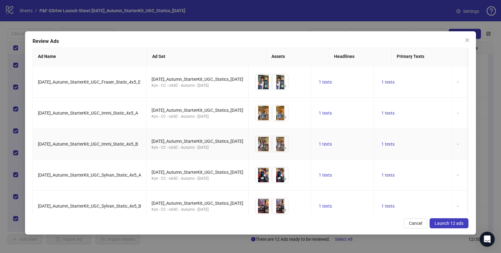
scroll to position [202, 0]
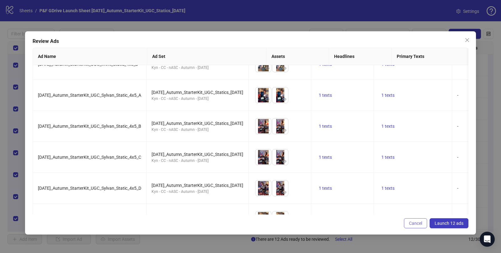
click at [411, 223] on span "Cancel" at bounding box center [415, 223] width 13 height 5
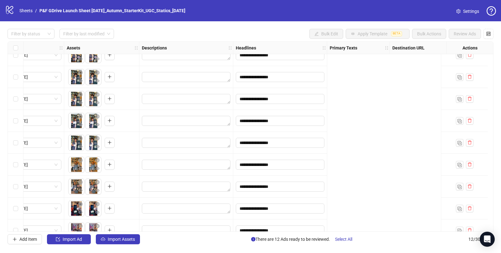
scroll to position [10, 0]
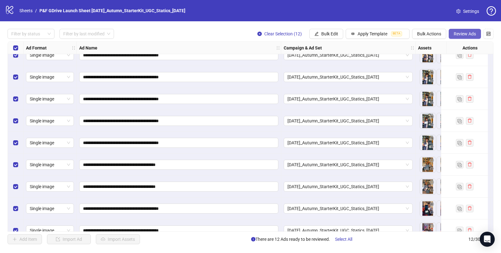
click at [464, 34] on span "Review Ads" at bounding box center [465, 33] width 22 height 5
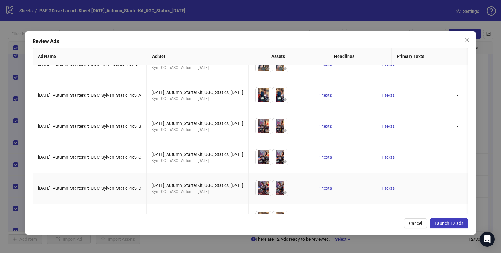
scroll to position [0, 0]
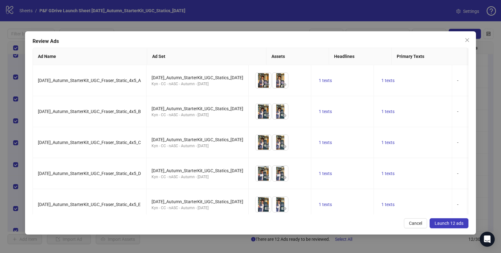
click at [453, 223] on span "Launch 12 ads" at bounding box center [449, 223] width 29 height 5
